Goal: Information Seeking & Learning: Learn about a topic

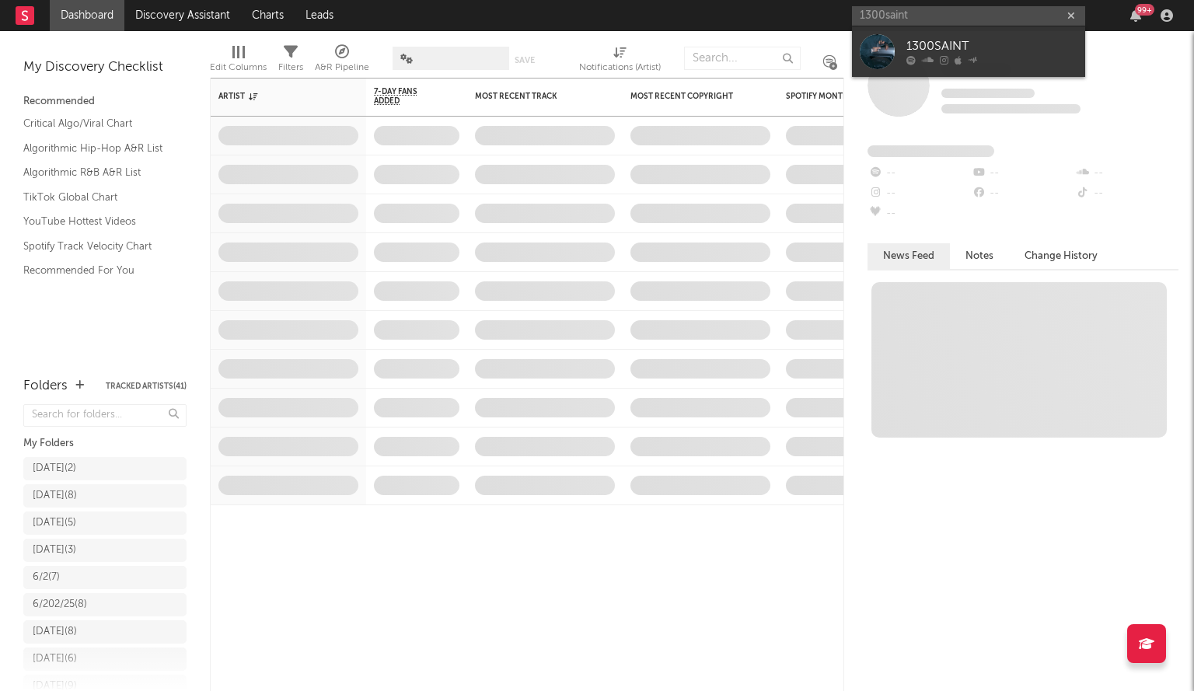
type input "1300saint"
click at [875, 55] on div at bounding box center [877, 51] width 35 height 35
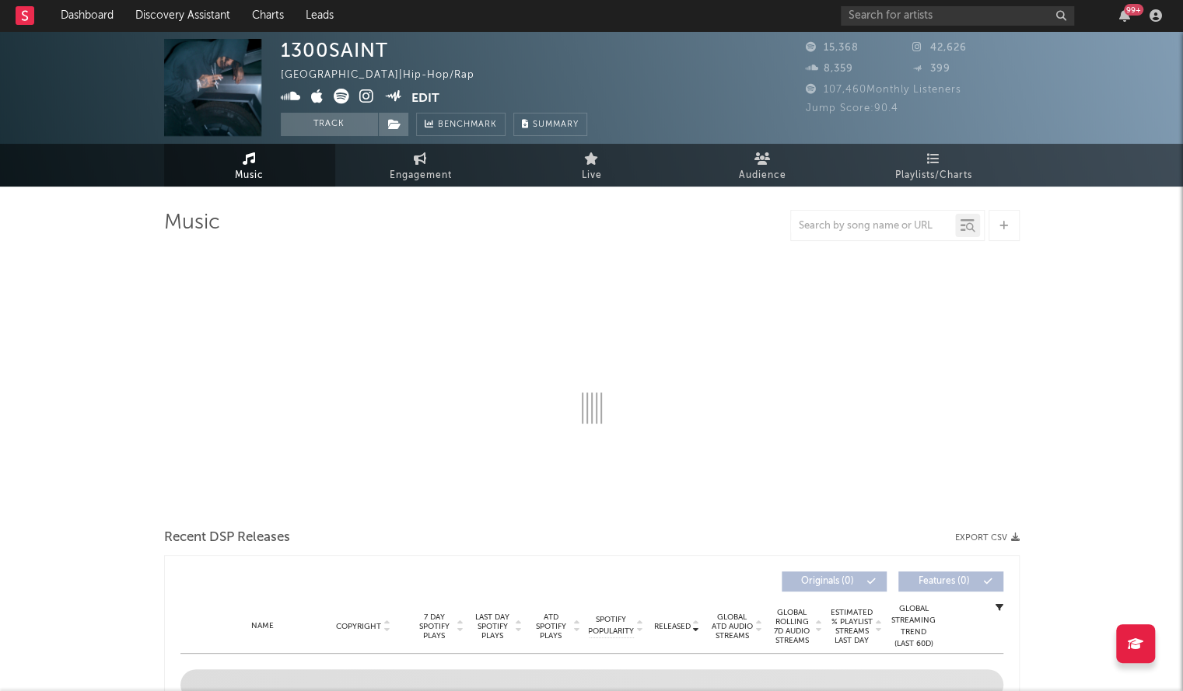
select select "6m"
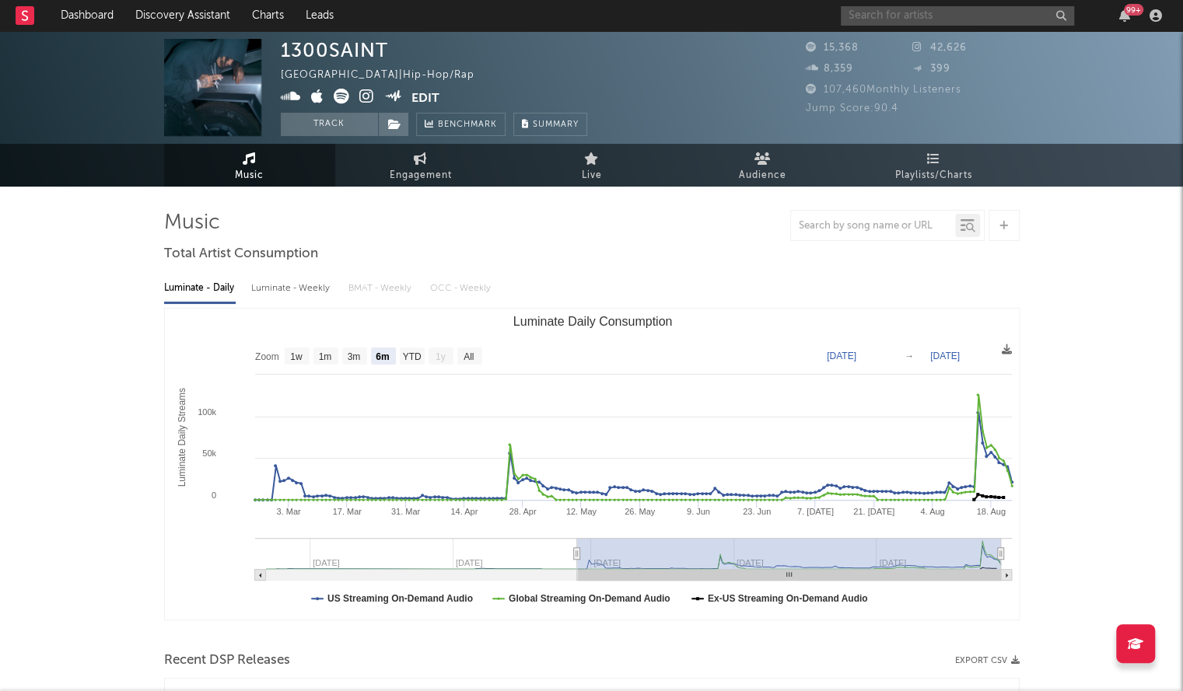
click at [897, 15] on input "text" at bounding box center [957, 15] width 233 height 19
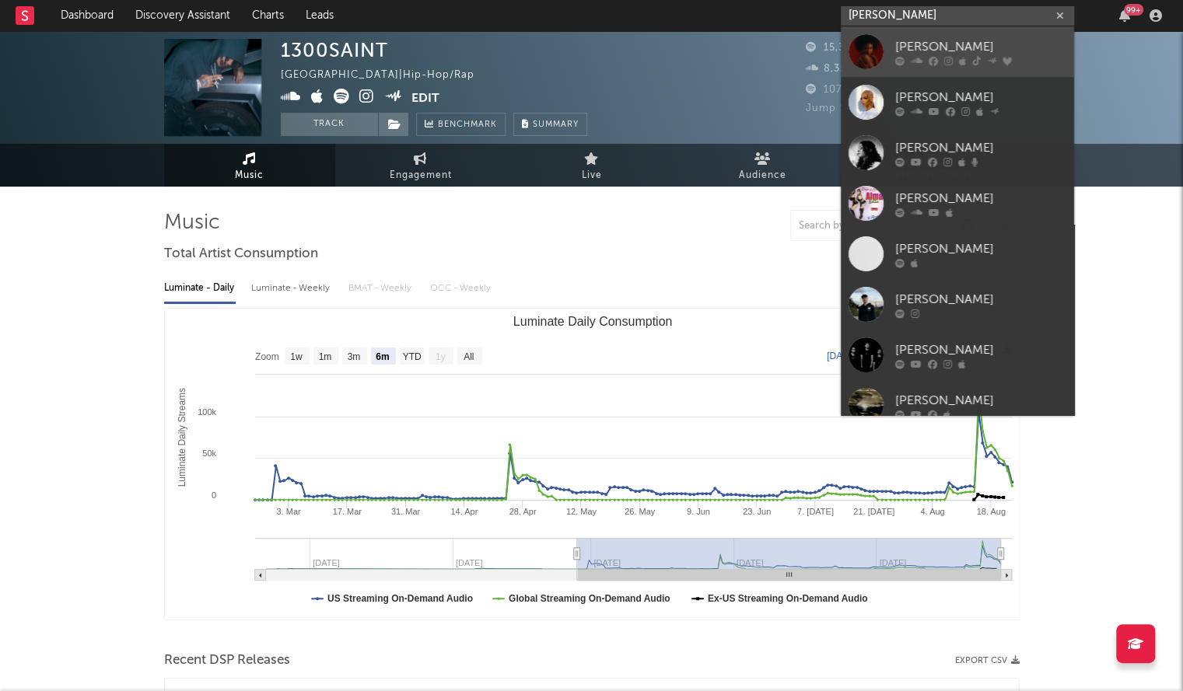
type input "[PERSON_NAME]"
click at [882, 54] on div at bounding box center [865, 51] width 35 height 35
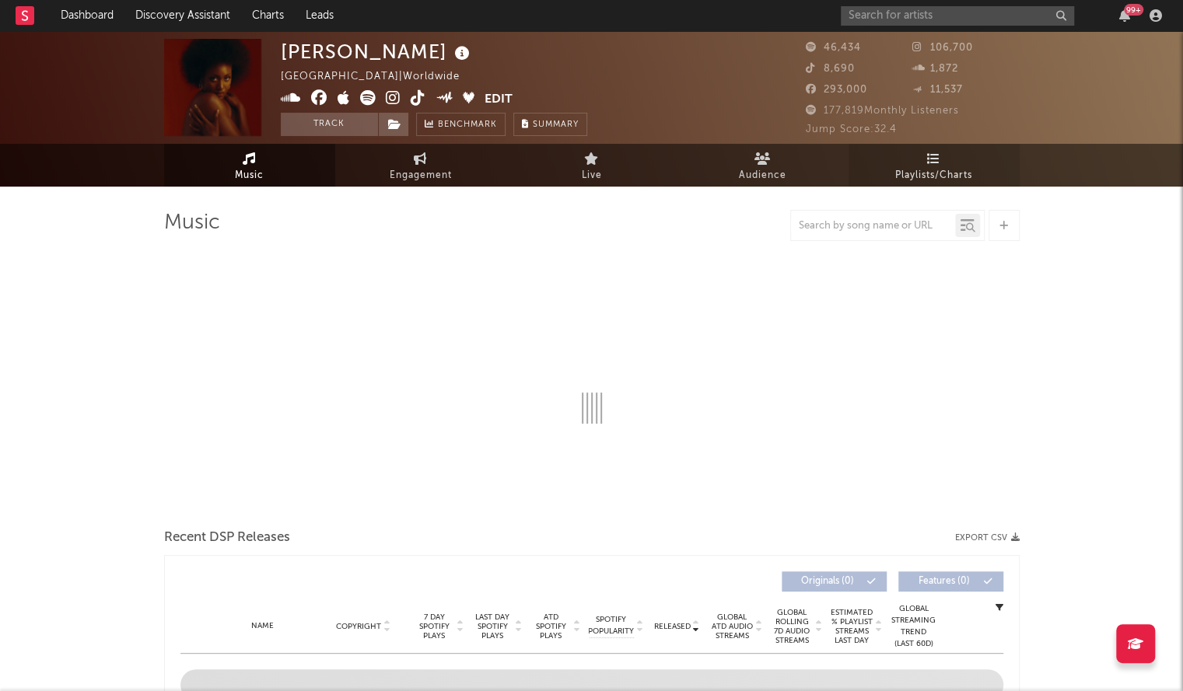
click at [953, 169] on span "Playlists/Charts" at bounding box center [933, 175] width 77 height 19
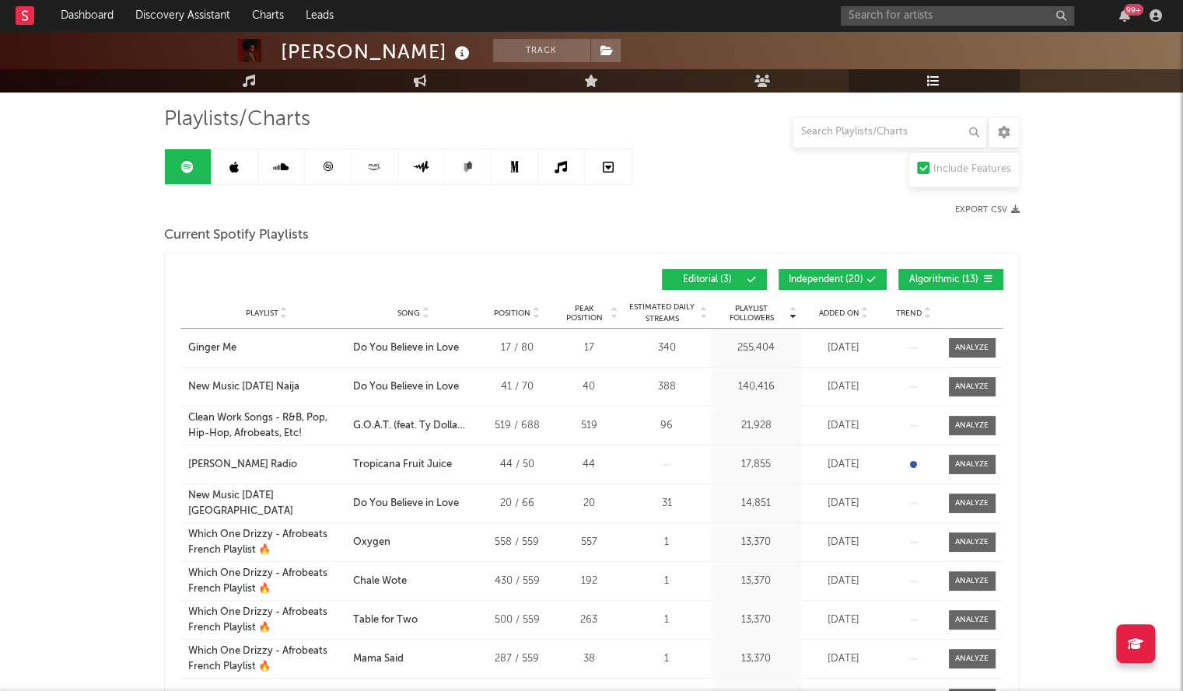
scroll to position [105, 0]
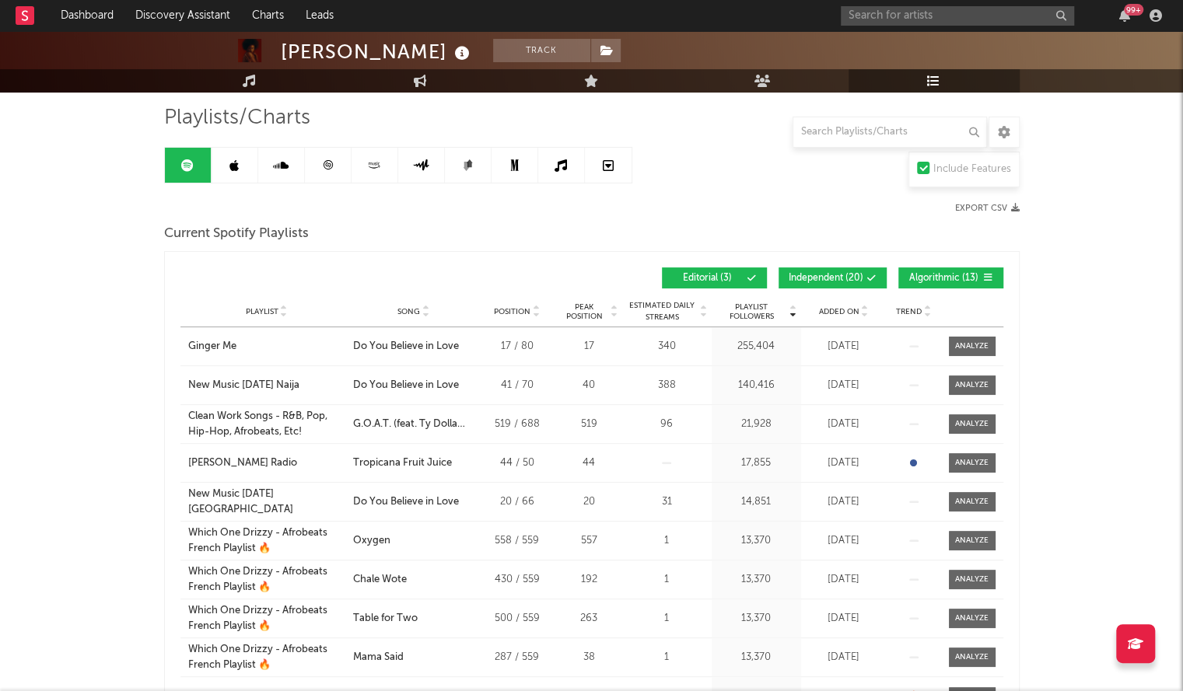
click at [762, 311] on span "Playlist Followers" at bounding box center [751, 311] width 72 height 19
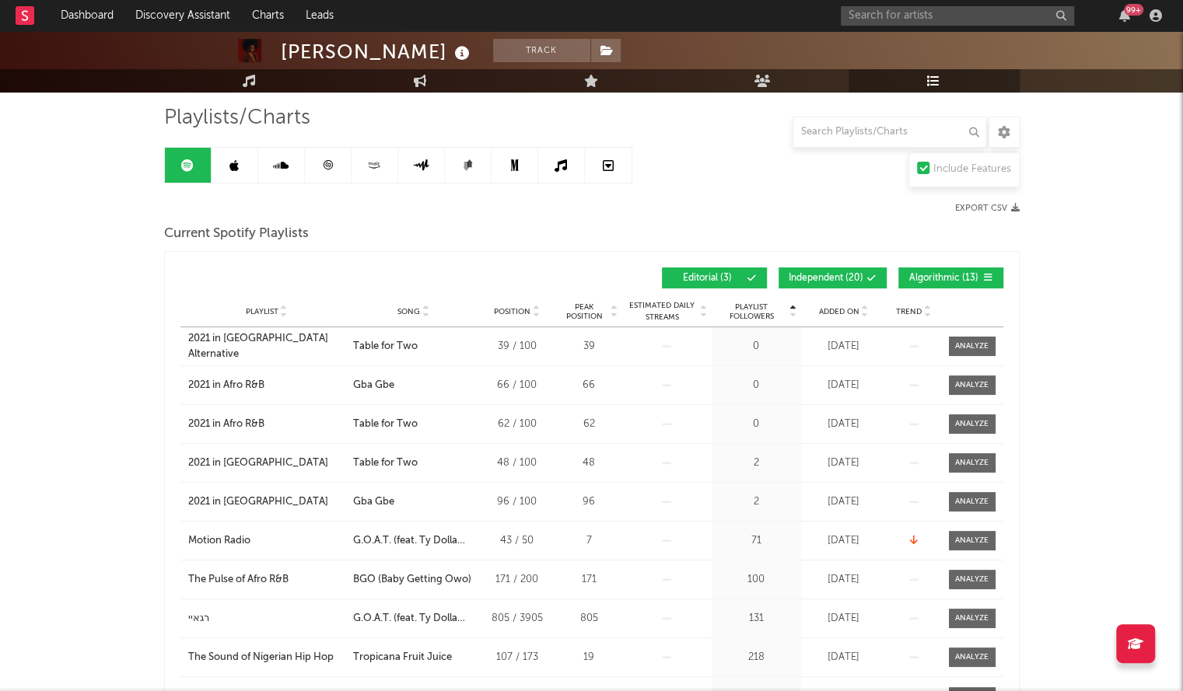
click at [762, 311] on span "Playlist Followers" at bounding box center [751, 311] width 72 height 19
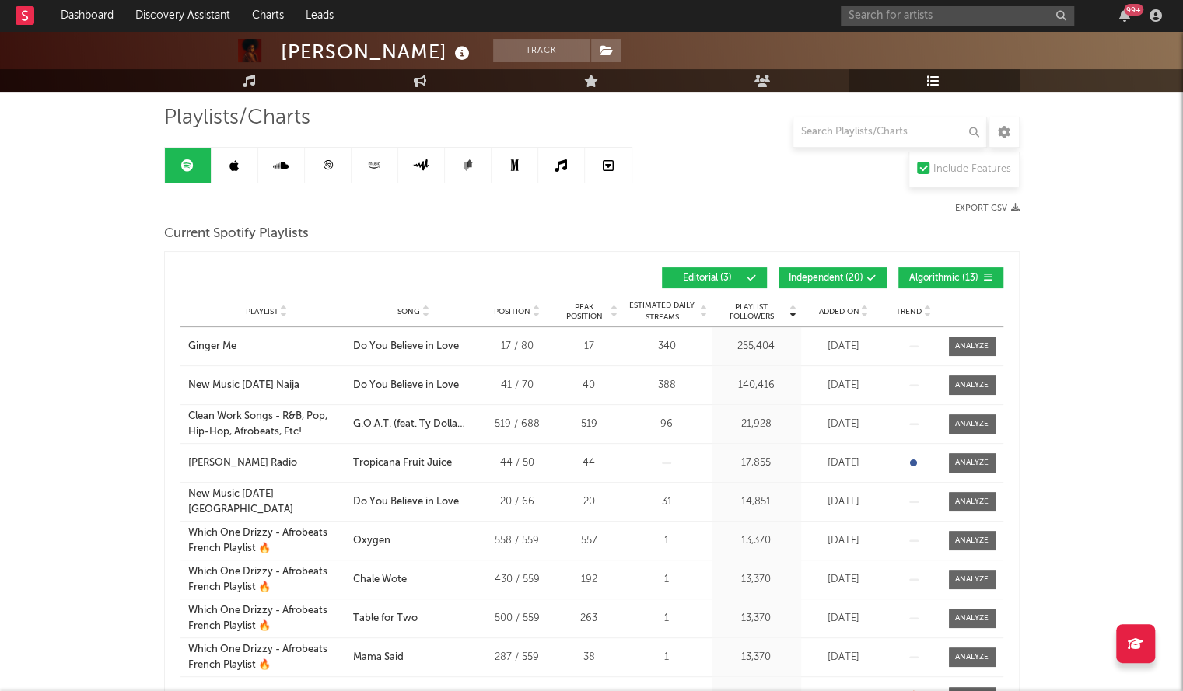
click at [842, 307] on span "Added On" at bounding box center [839, 311] width 40 height 9
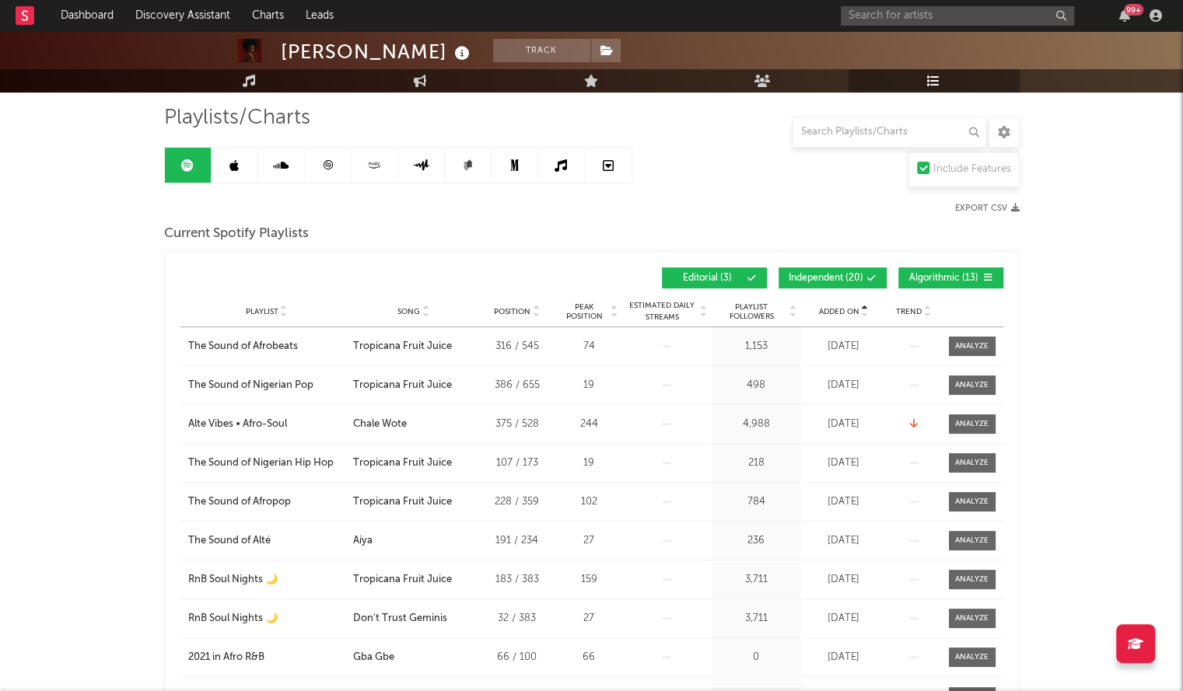
click at [842, 307] on span "Added On" at bounding box center [839, 311] width 40 height 9
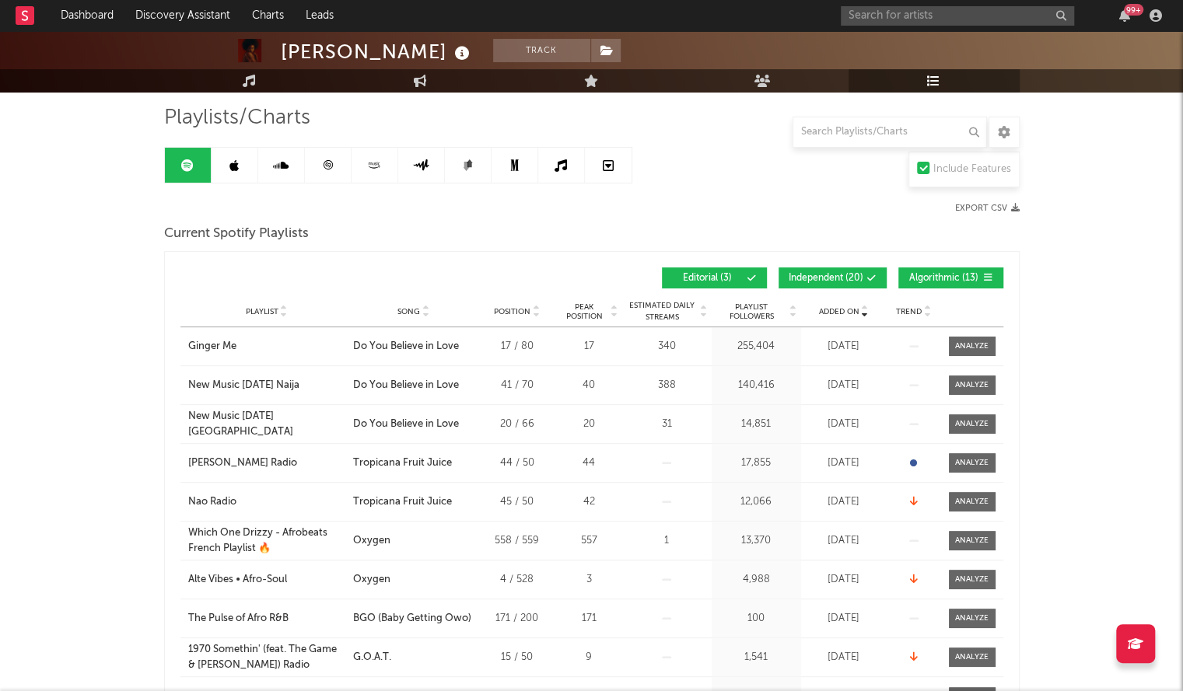
click at [228, 166] on link at bounding box center [234, 165] width 47 height 35
